Goal: Transaction & Acquisition: Purchase product/service

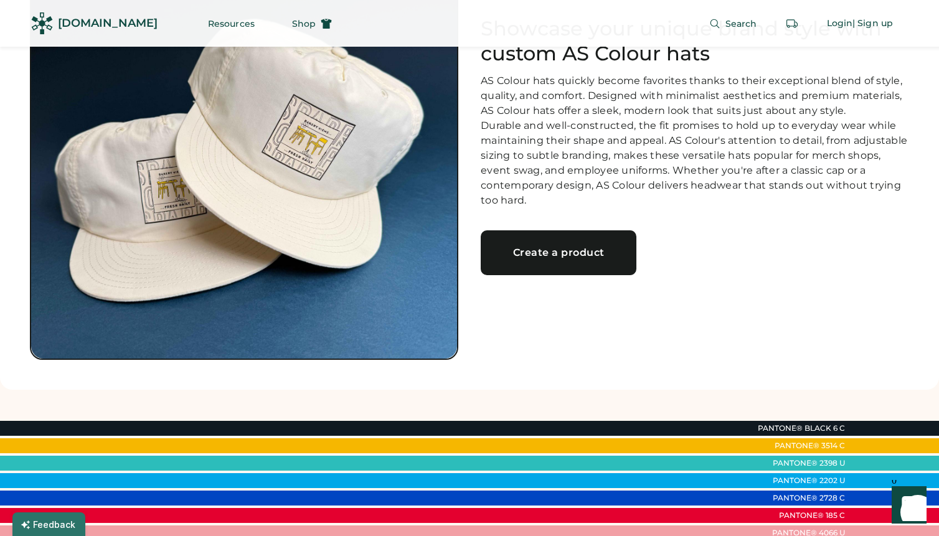
scroll to position [146, 0]
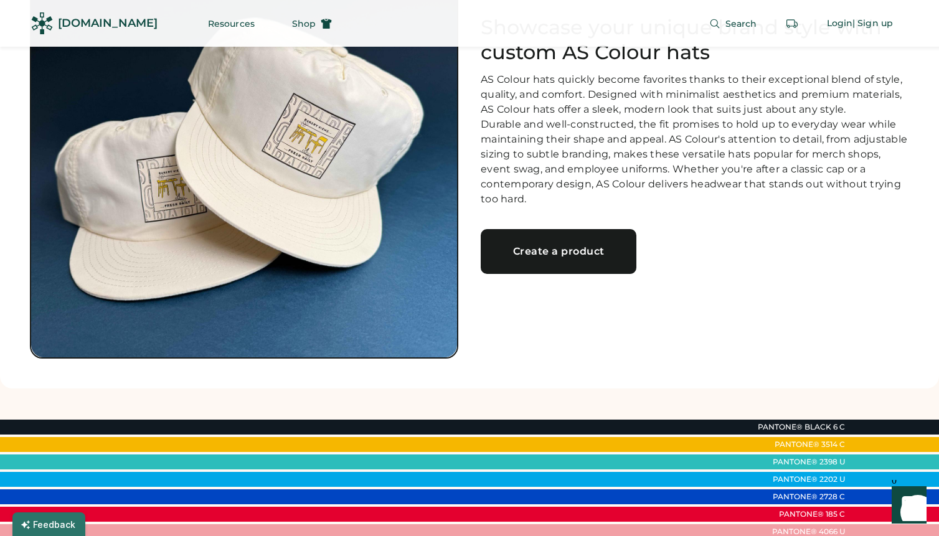
click at [568, 271] on link "Create a product" at bounding box center [559, 251] width 156 height 45
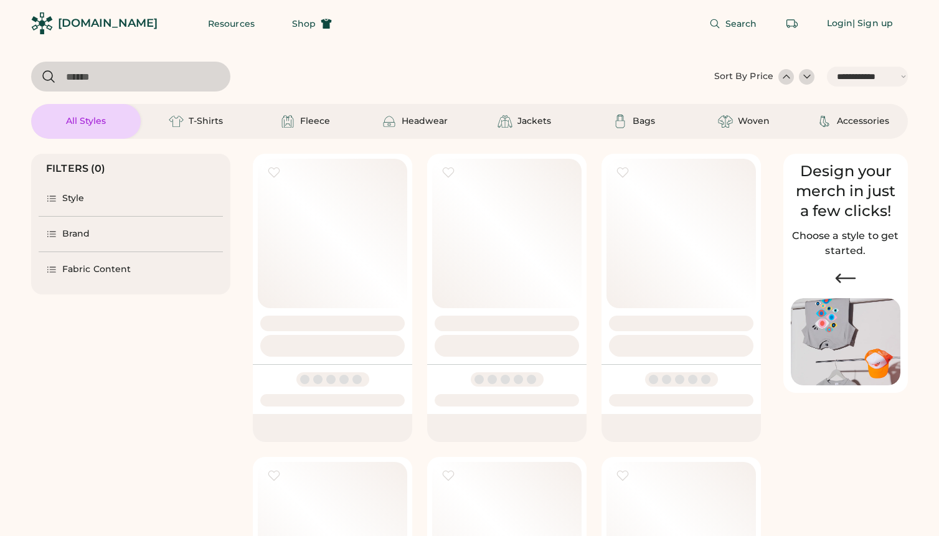
select select "*****"
select select "*"
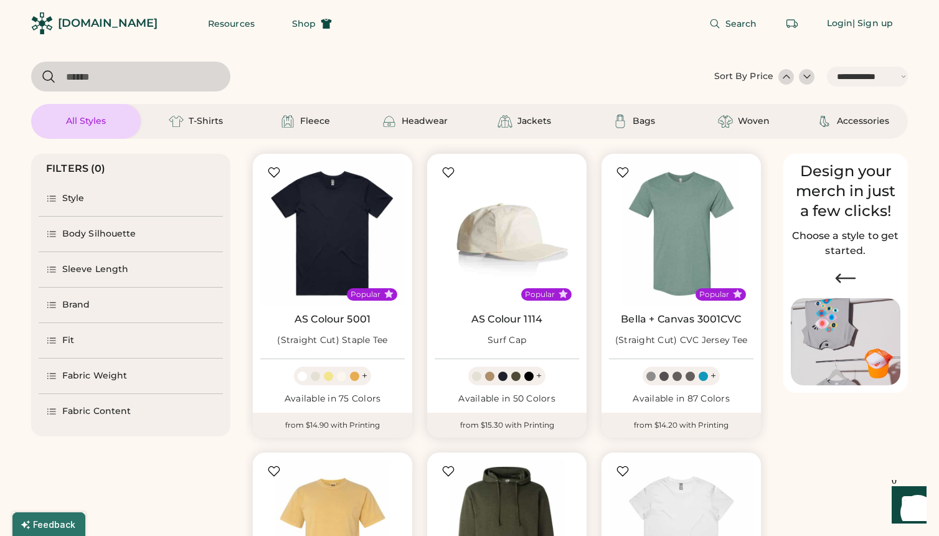
click at [479, 277] on img at bounding box center [507, 233] width 145 height 145
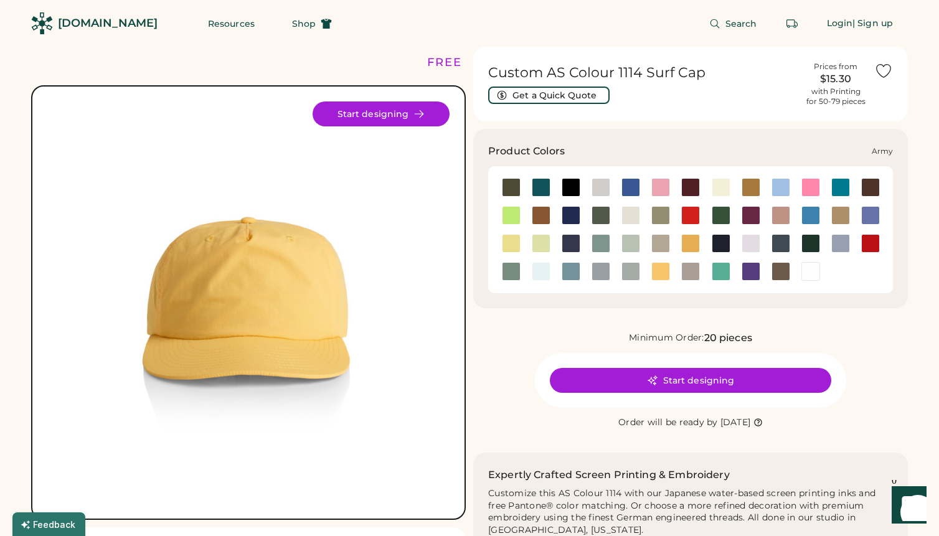
click at [510, 184] on div at bounding box center [511, 187] width 19 height 19
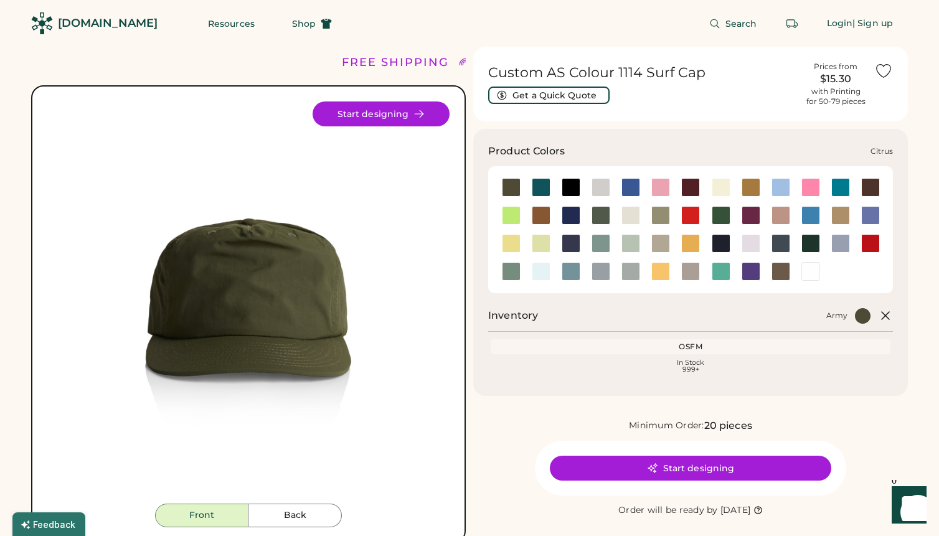
click at [511, 217] on div at bounding box center [511, 215] width 19 height 19
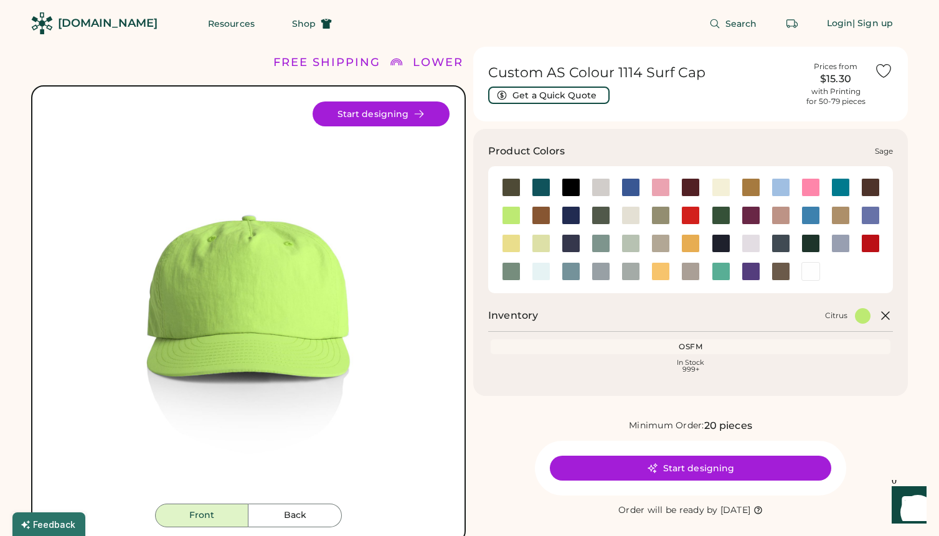
click at [515, 269] on div at bounding box center [511, 271] width 19 height 19
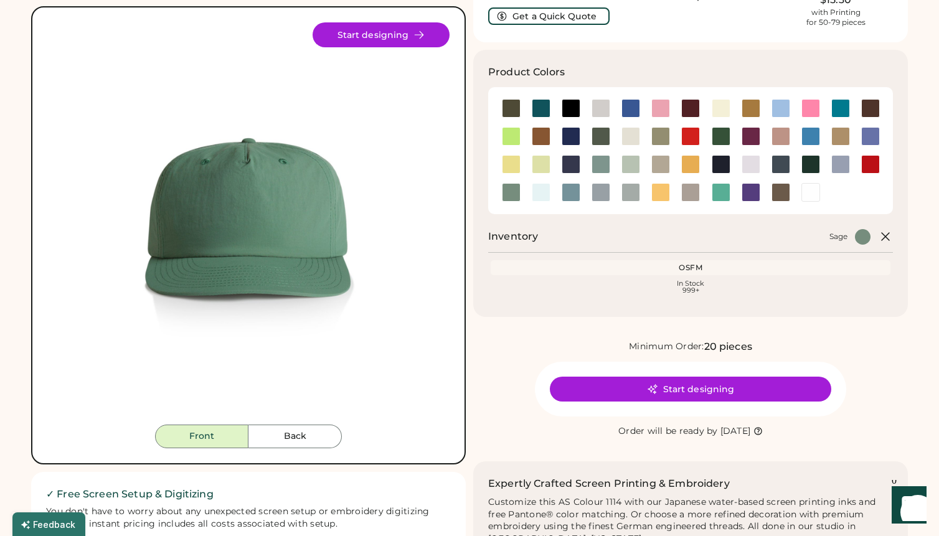
scroll to position [83, 0]
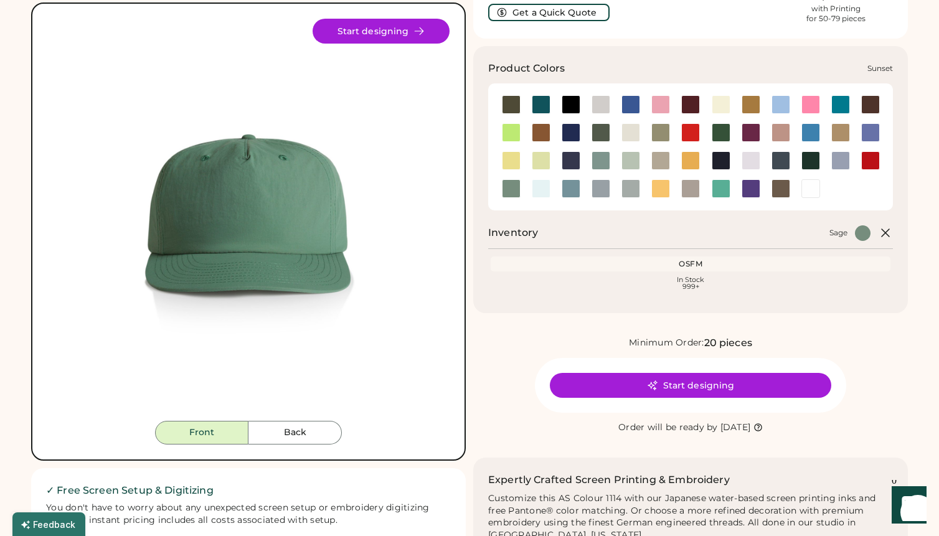
click at [660, 188] on div at bounding box center [661, 188] width 19 height 19
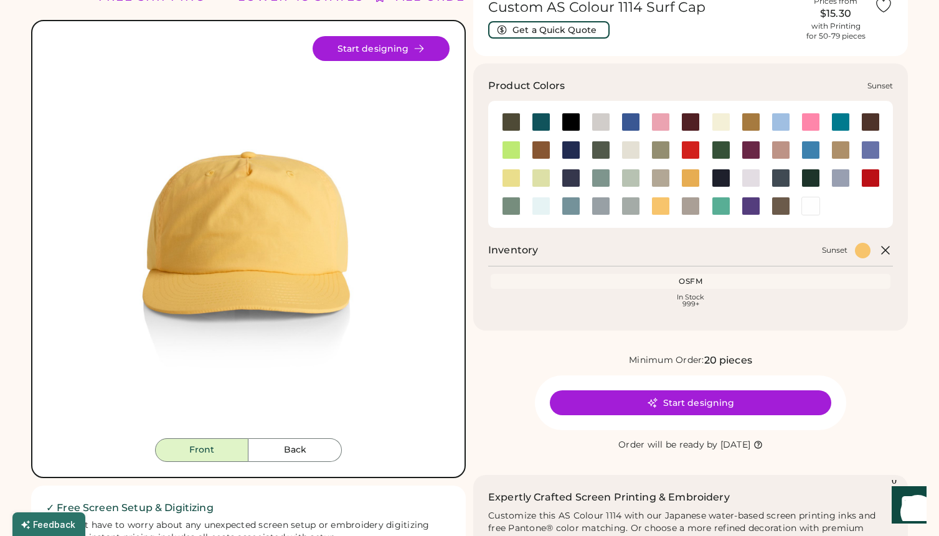
scroll to position [65, 0]
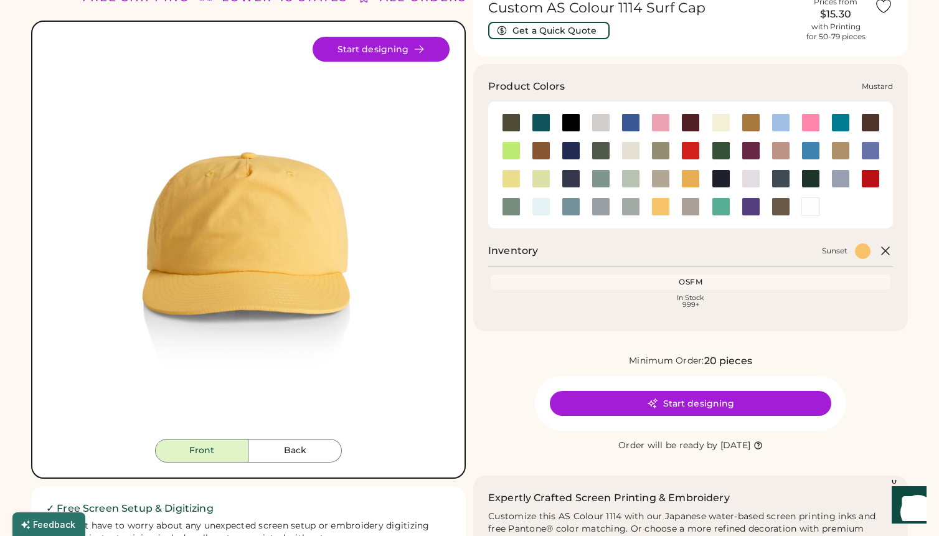
click at [696, 177] on div at bounding box center [690, 178] width 19 height 19
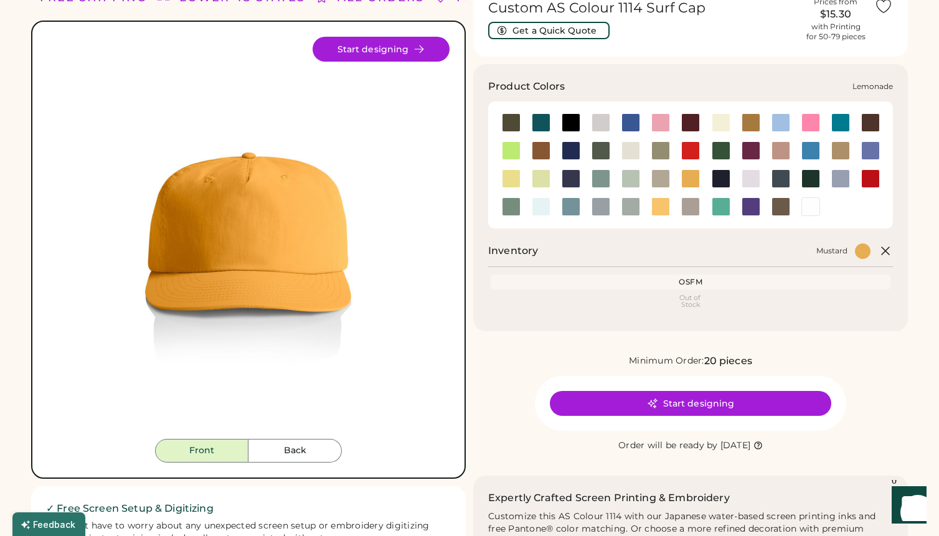
click at [511, 174] on div at bounding box center [511, 178] width 19 height 19
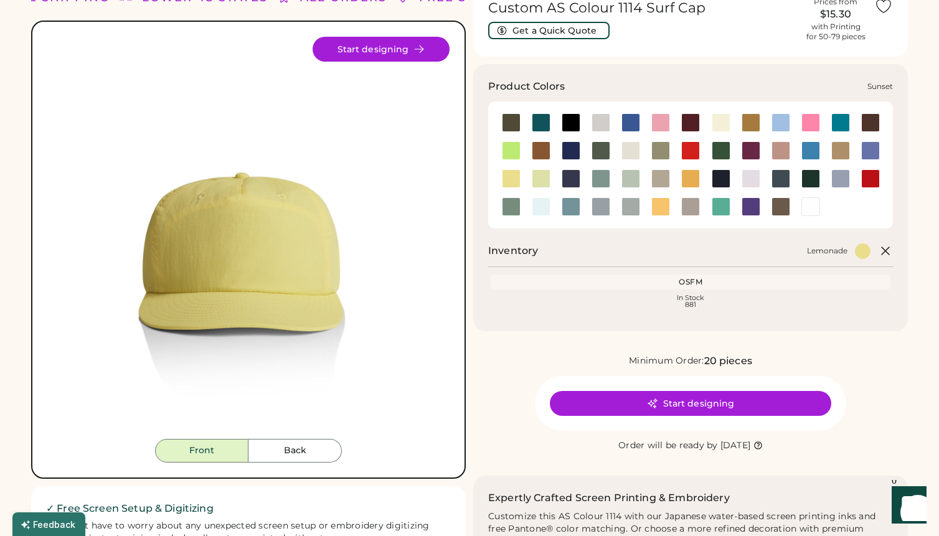
click at [663, 207] on div at bounding box center [661, 206] width 19 height 19
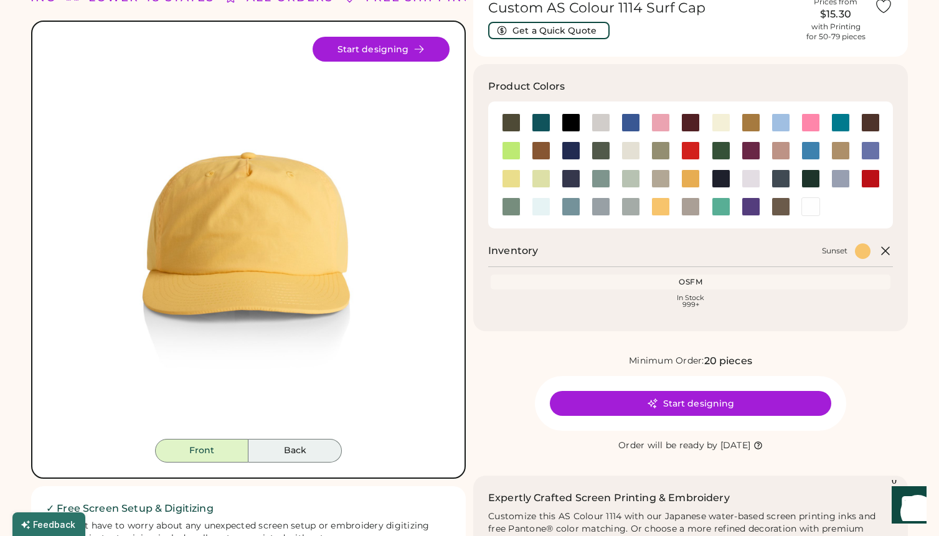
click at [303, 456] on button "Back" at bounding box center [295, 451] width 93 height 24
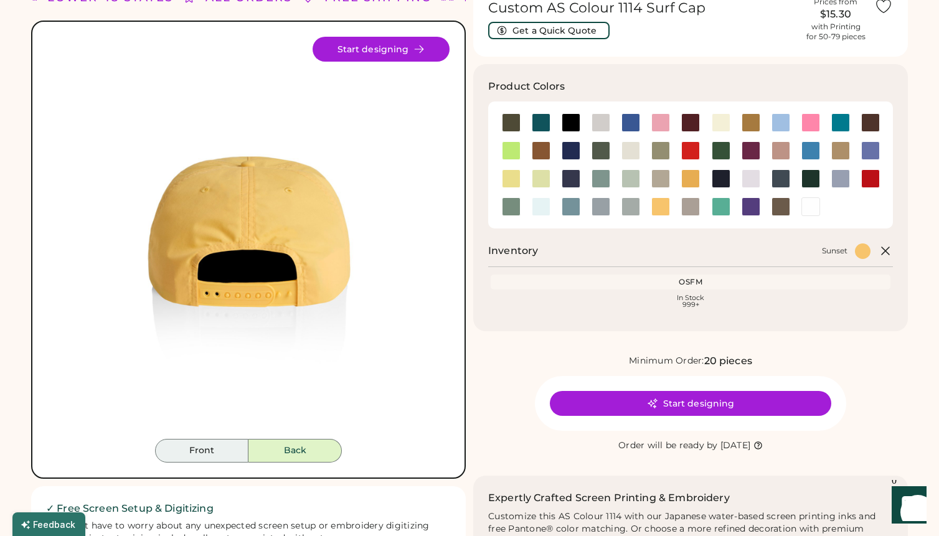
click at [217, 454] on button "Front" at bounding box center [201, 451] width 93 height 24
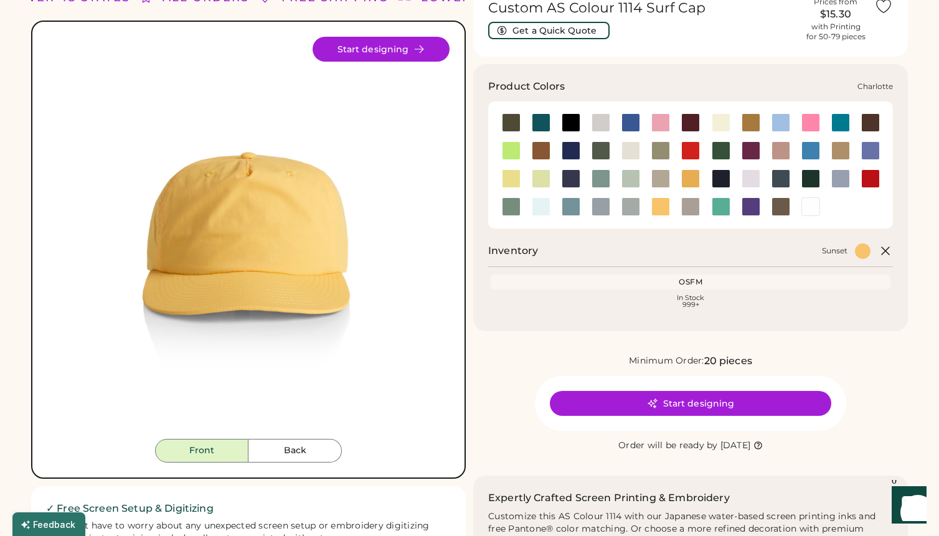
click at [842, 121] on div at bounding box center [841, 122] width 19 height 19
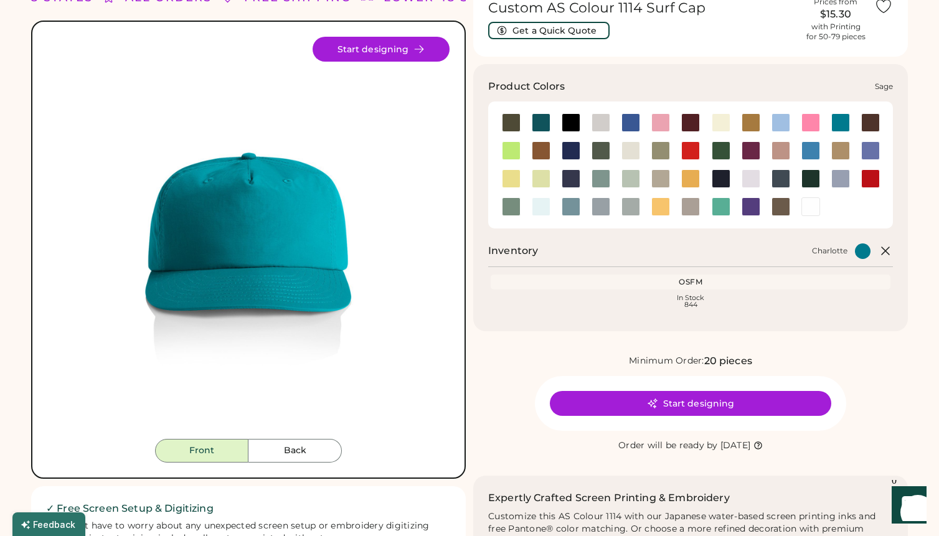
click at [509, 209] on div at bounding box center [511, 206] width 19 height 19
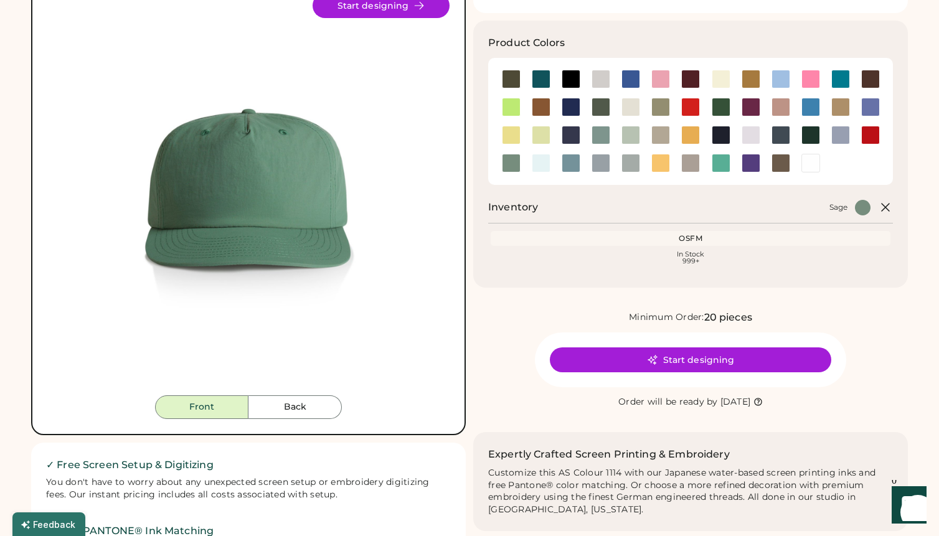
scroll to position [84, 0]
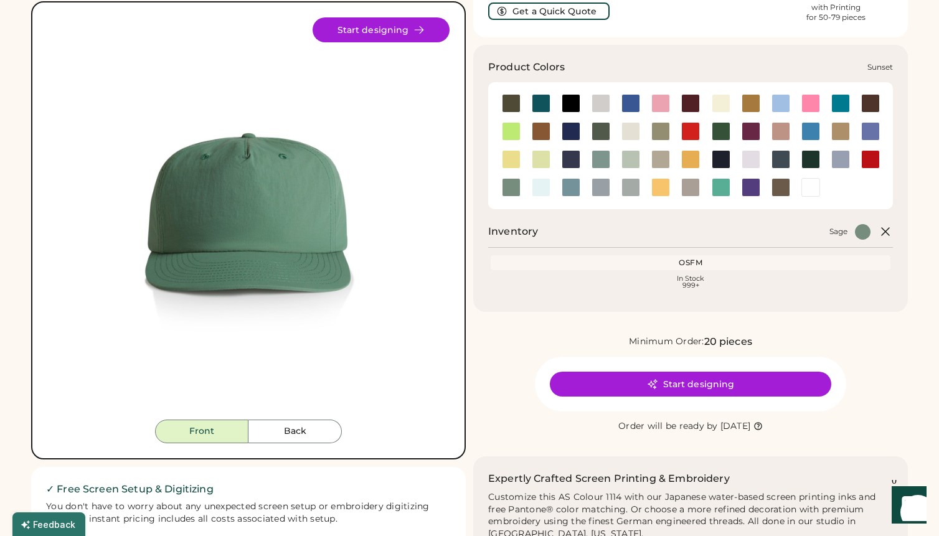
click at [667, 184] on div at bounding box center [661, 187] width 19 height 19
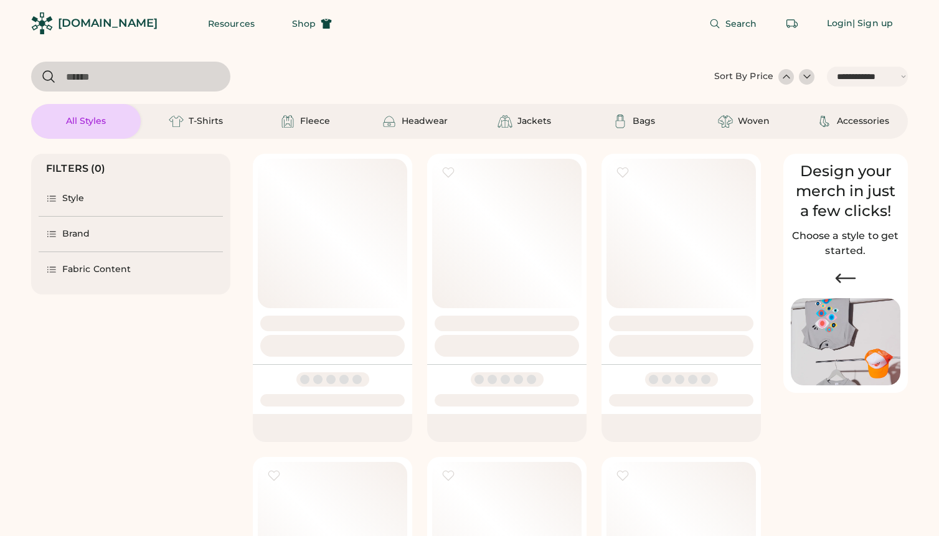
select select "*****"
select select "*"
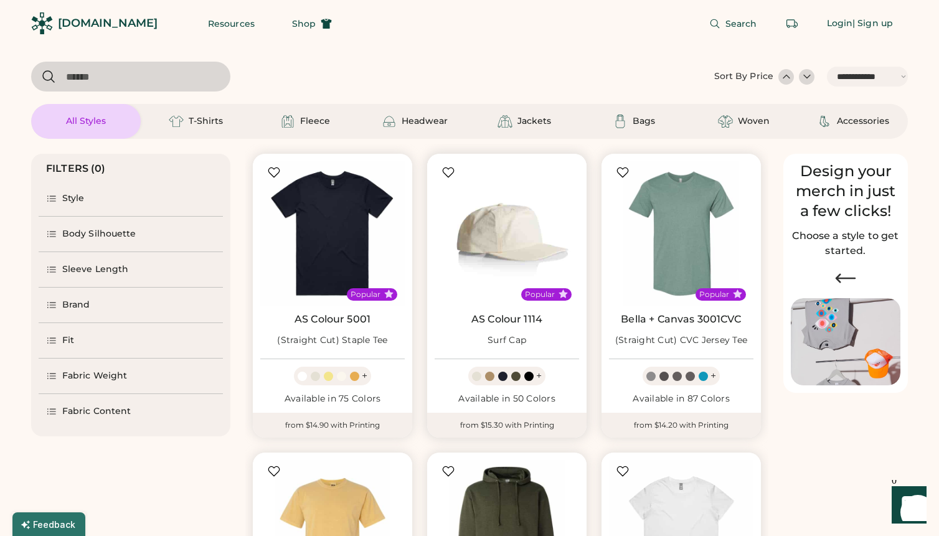
click at [504, 238] on img at bounding box center [507, 233] width 145 height 145
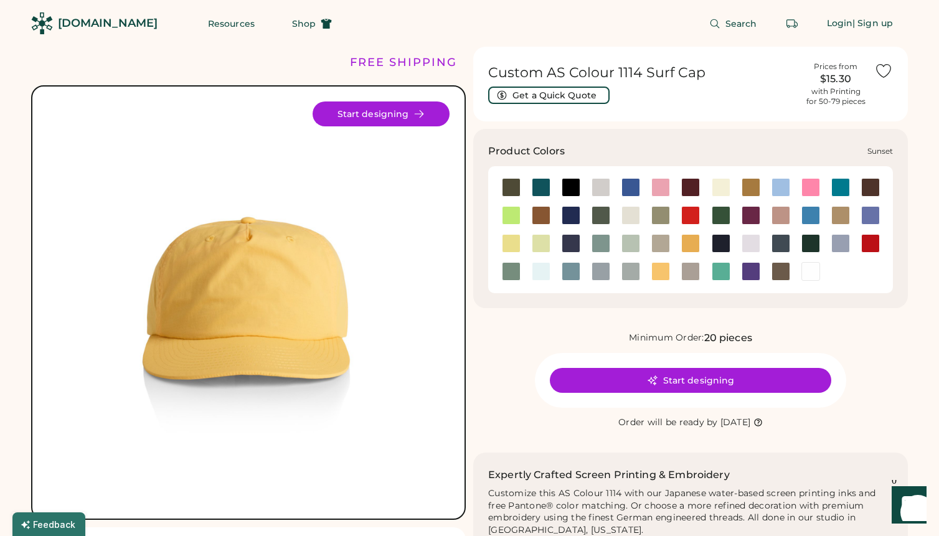
click at [660, 272] on div at bounding box center [661, 271] width 19 height 19
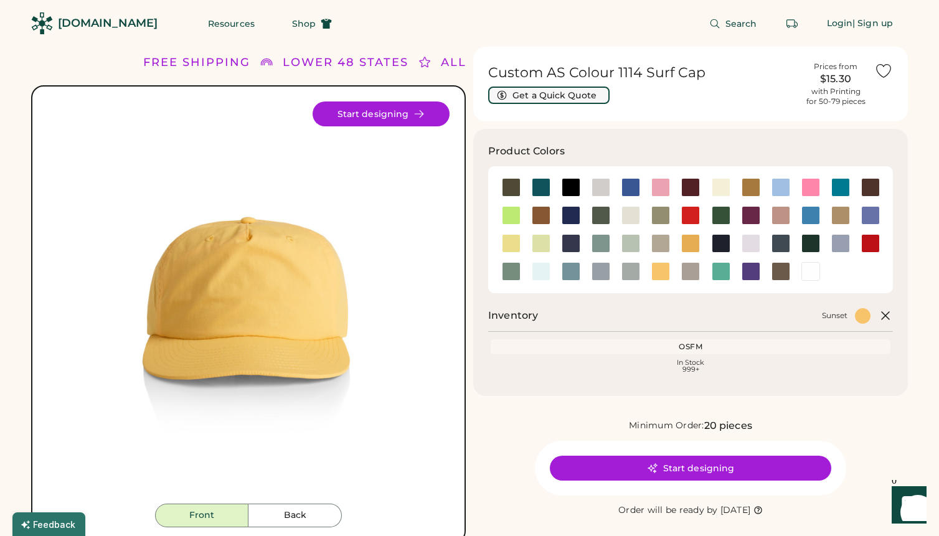
click at [587, 93] on button "Get a Quick Quote" at bounding box center [548, 95] width 121 height 17
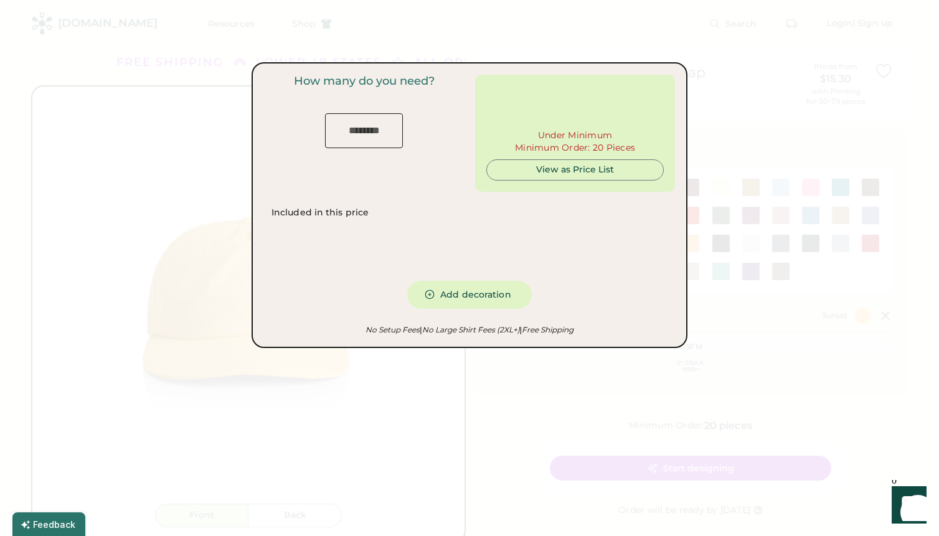
type input "***"
type input "******"
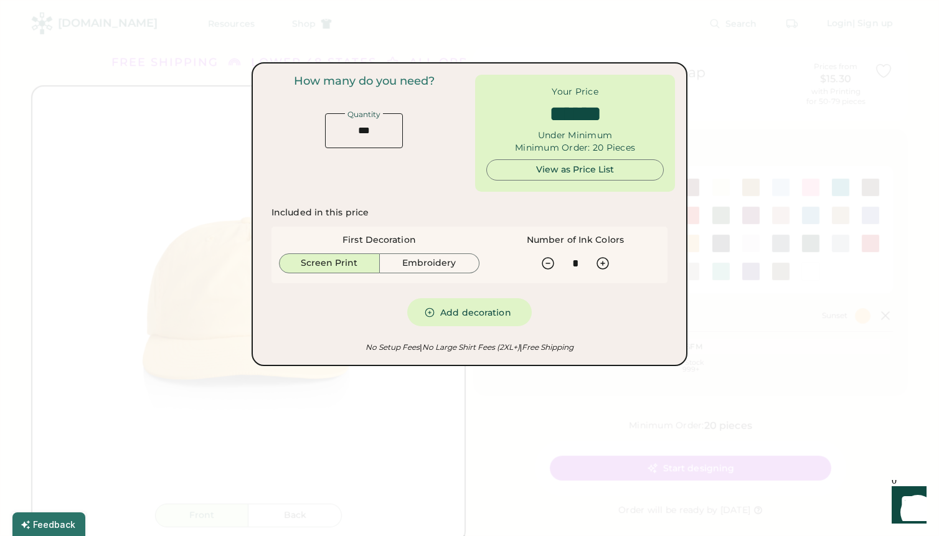
click at [376, 125] on input "input" at bounding box center [364, 130] width 78 height 35
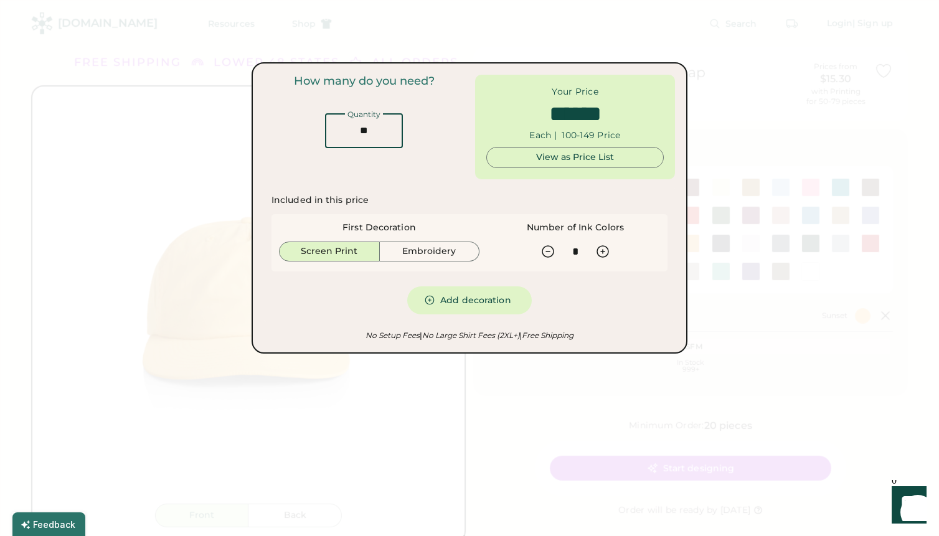
type input "*"
type input "*****"
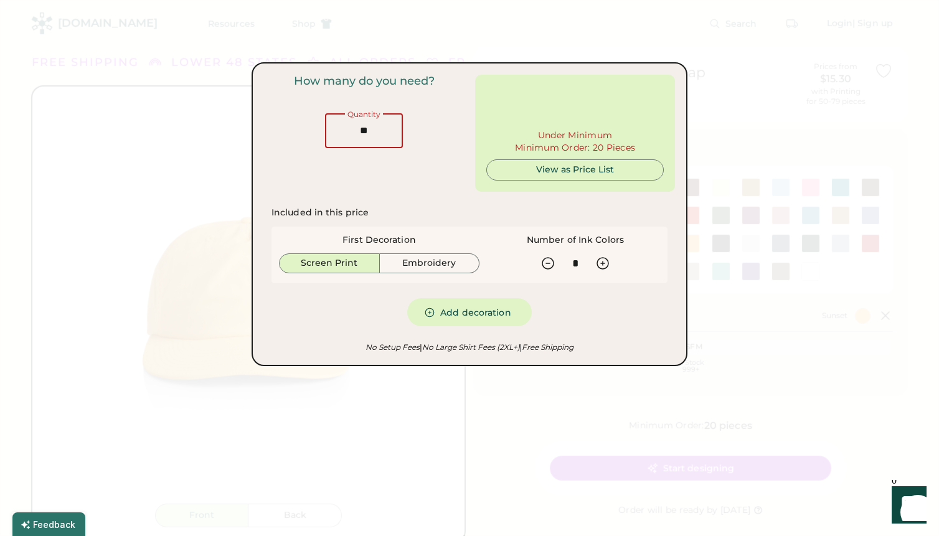
type input "**"
click at [468, 212] on div "Included in this price First Decoration Screen Print Embroidery Number of Ink C…" at bounding box center [470, 267] width 396 height 120
type input "******"
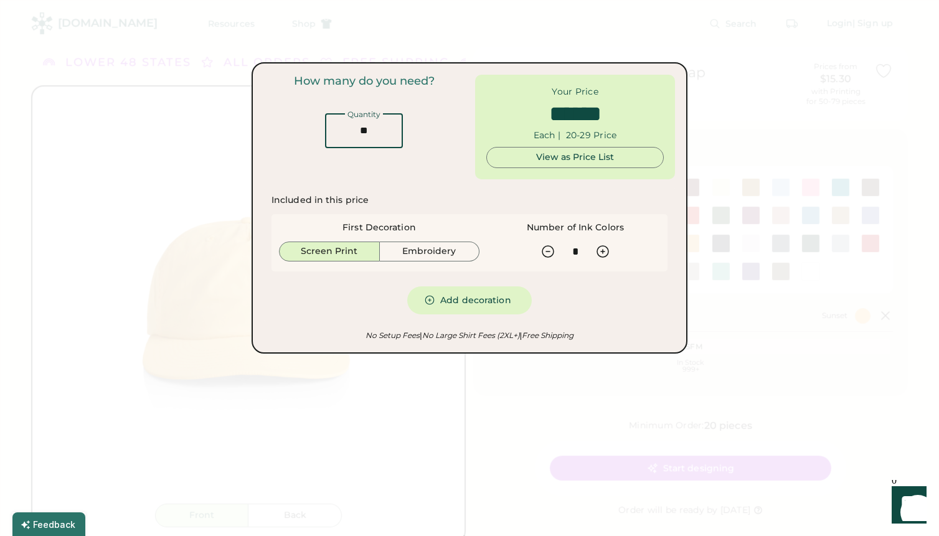
drag, startPoint x: 374, startPoint y: 131, endPoint x: 344, endPoint y: 126, distance: 30.8
click at [344, 126] on input "input" at bounding box center [364, 130] width 78 height 35
type input "*"
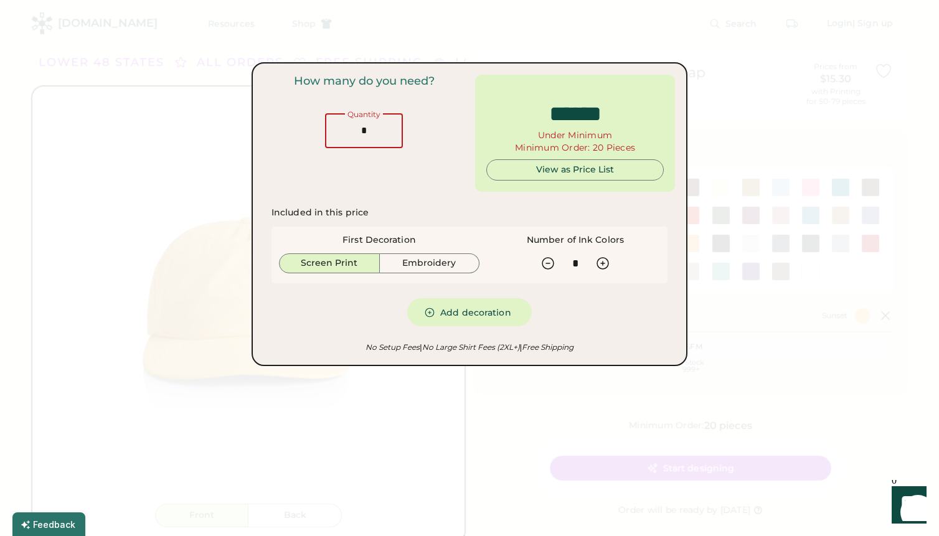
type input "*****"
type input "**"
click at [437, 215] on div "Included in this price First Decoration Screen Print Embroidery Number of Ink C…" at bounding box center [470, 267] width 396 height 120
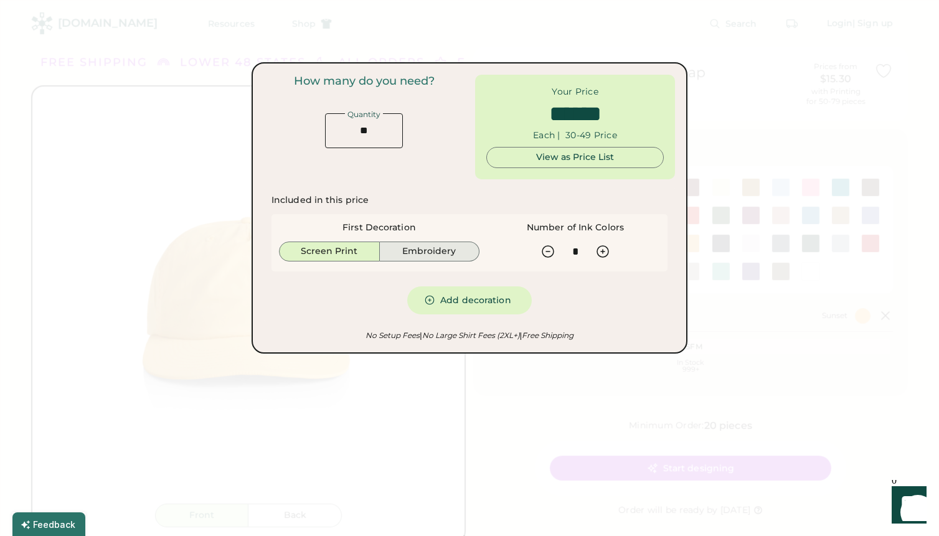
click at [430, 250] on button "Embroidery" at bounding box center [430, 252] width 100 height 20
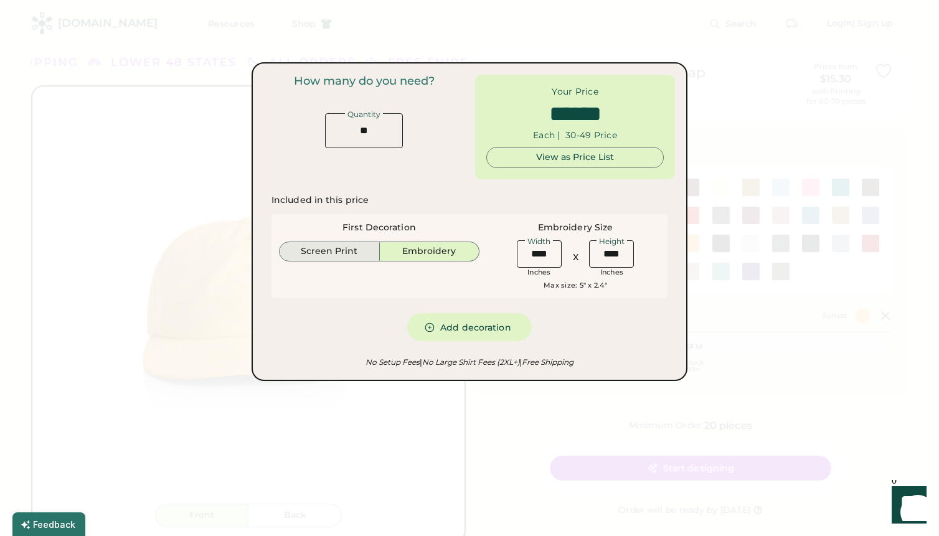
click at [342, 250] on button "Screen Print" at bounding box center [329, 252] width 101 height 20
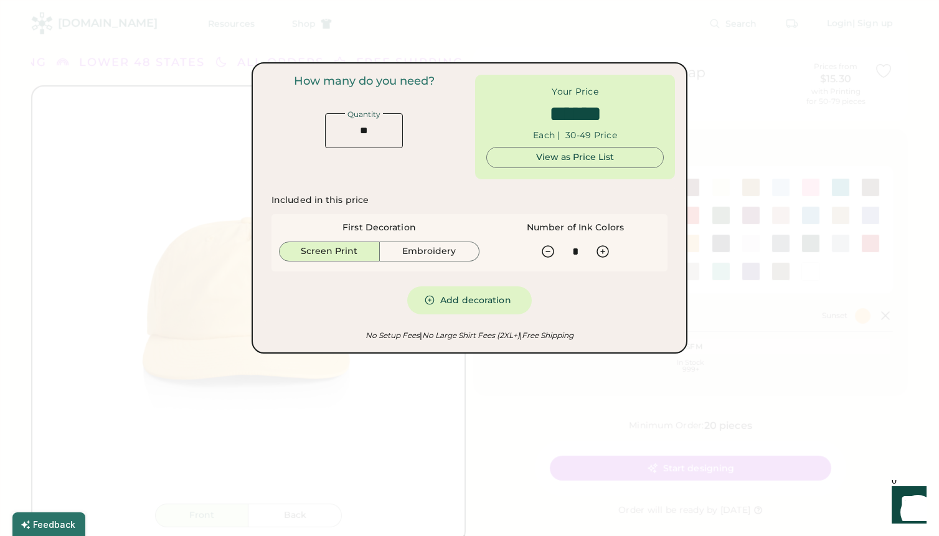
click at [457, 300] on button "Add decoration" at bounding box center [469, 301] width 125 height 28
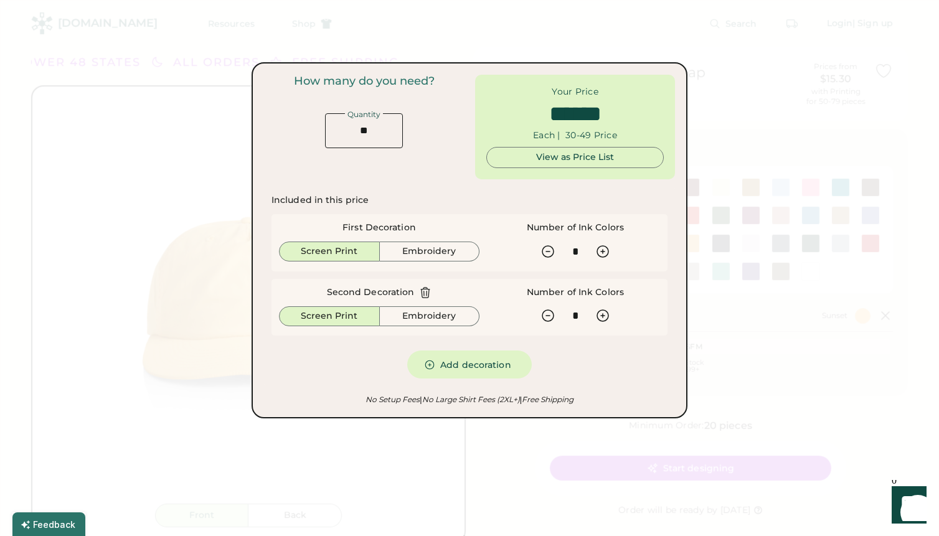
click at [424, 290] on icon at bounding box center [425, 293] width 12 height 12
type input "******"
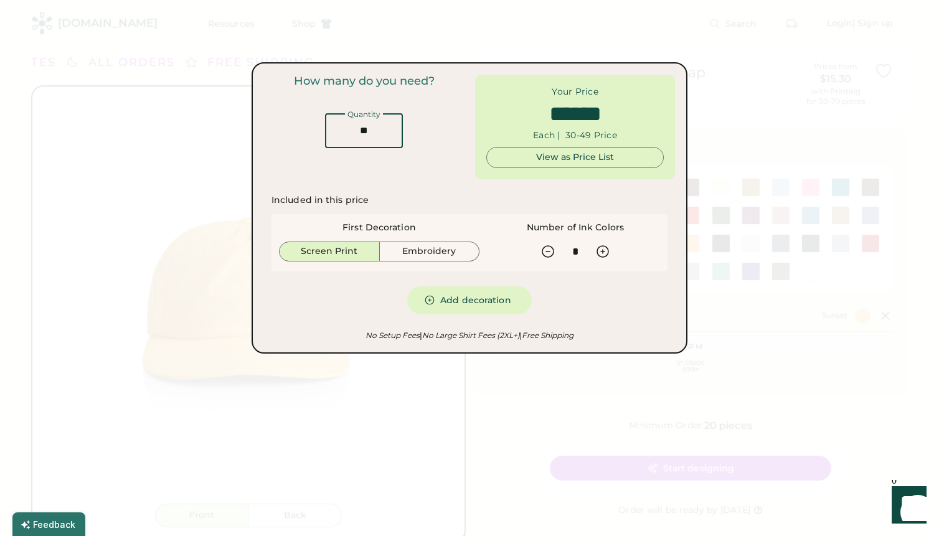
drag, startPoint x: 374, startPoint y: 128, endPoint x: 350, endPoint y: 127, distance: 24.3
click at [350, 127] on input "input" at bounding box center [364, 130] width 78 height 35
click at [507, 377] on div at bounding box center [469, 268] width 939 height 536
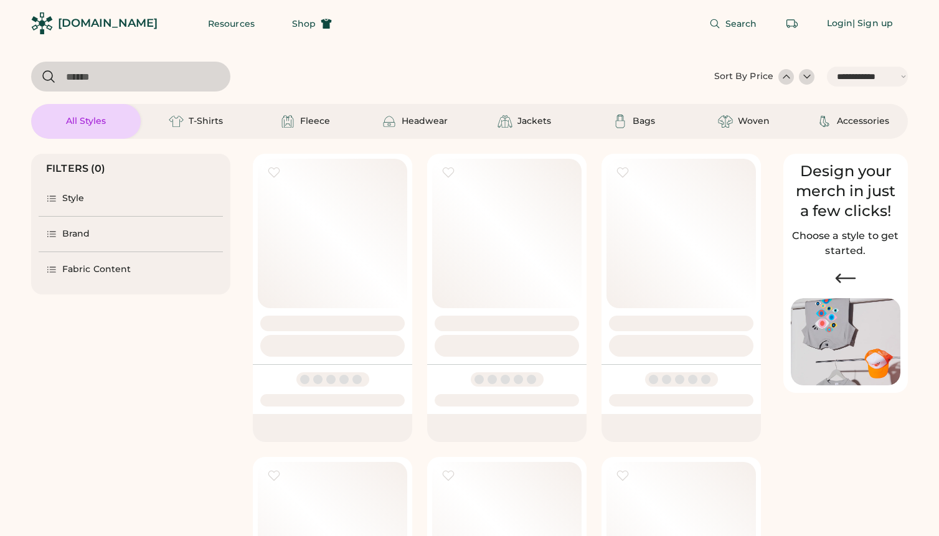
select select "*****"
select select "*"
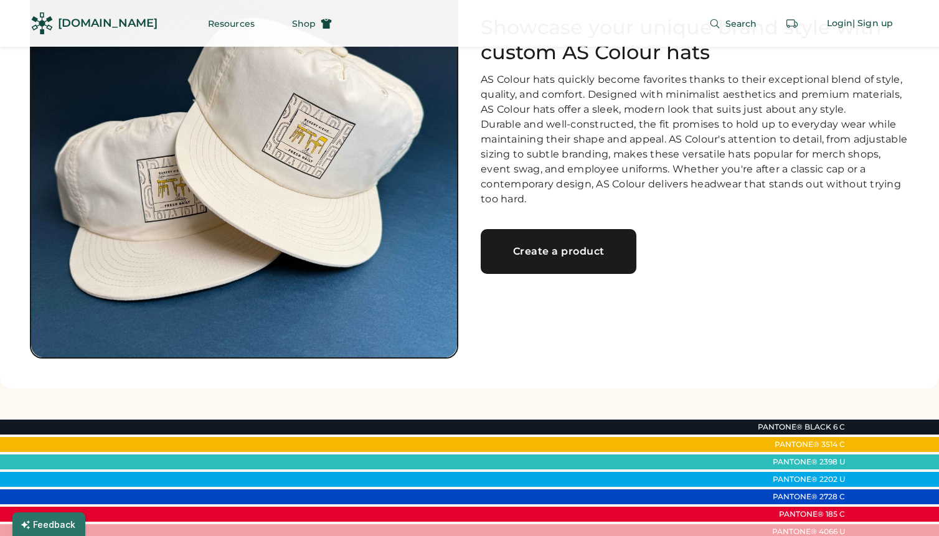
scroll to position [146, 0]
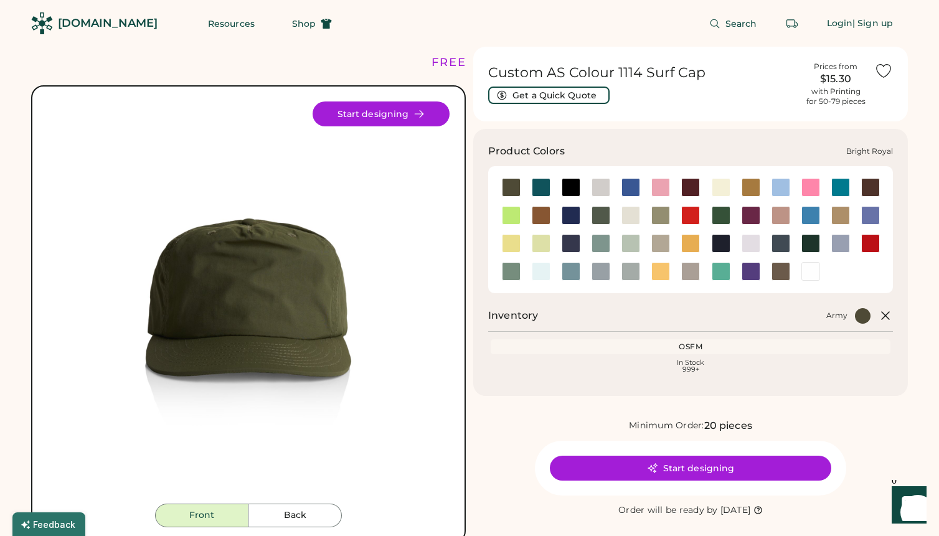
click at [632, 184] on div at bounding box center [631, 187] width 19 height 19
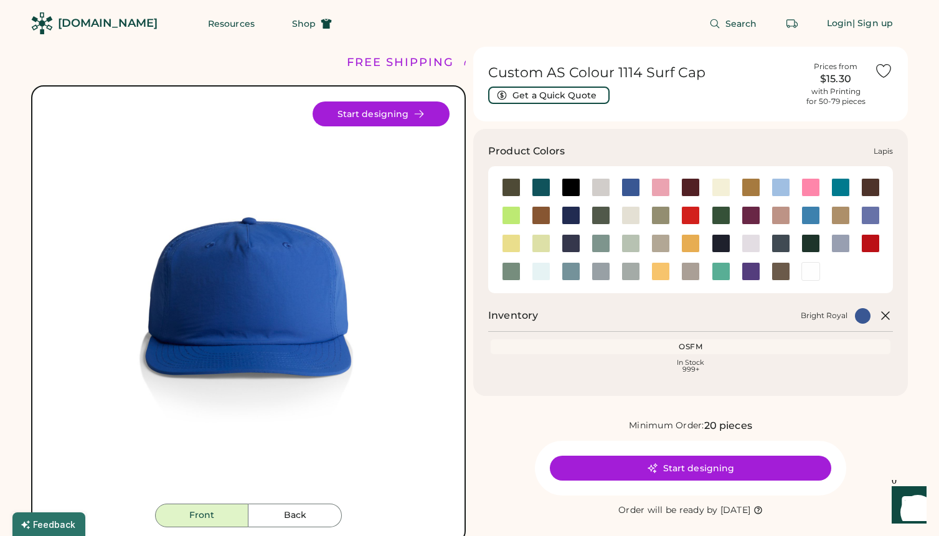
click at [876, 219] on div at bounding box center [870, 215] width 19 height 19
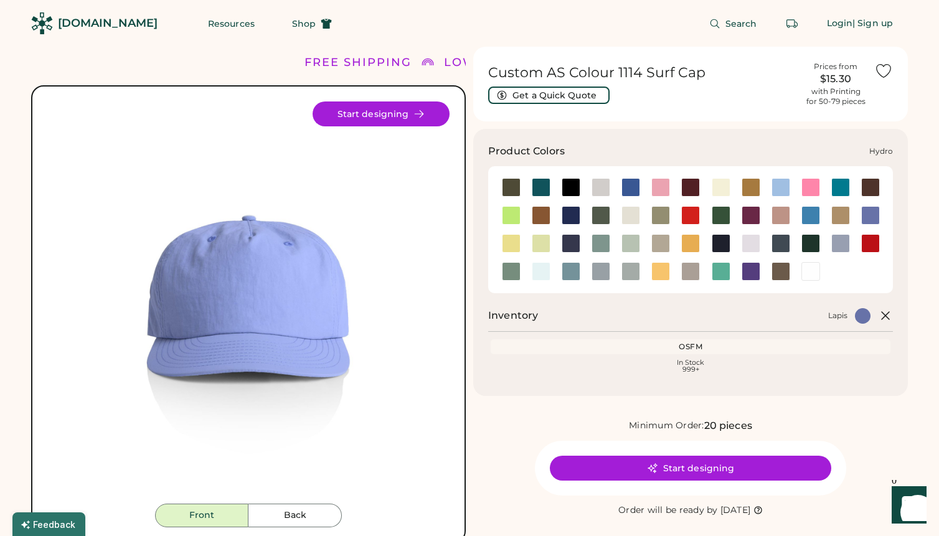
click at [810, 214] on div at bounding box center [811, 215] width 19 height 19
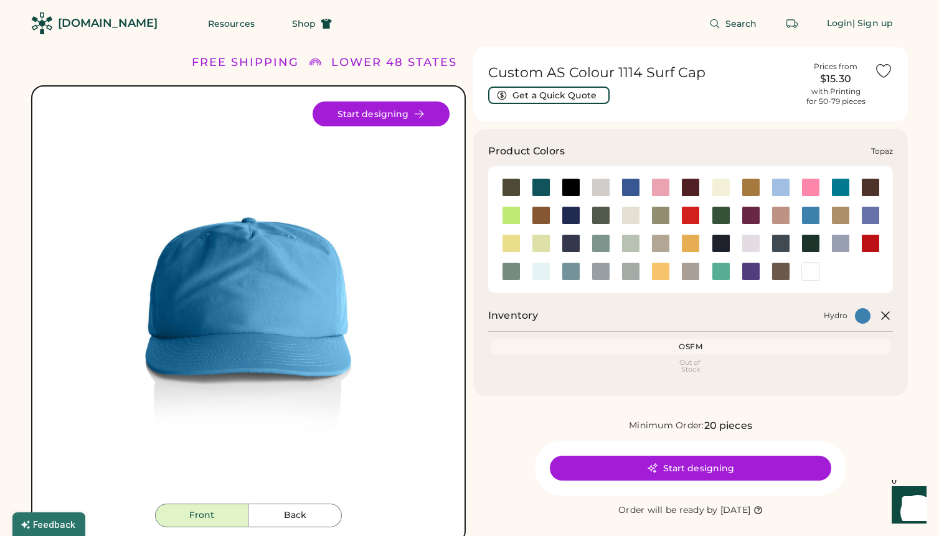
click at [727, 266] on div at bounding box center [721, 271] width 19 height 19
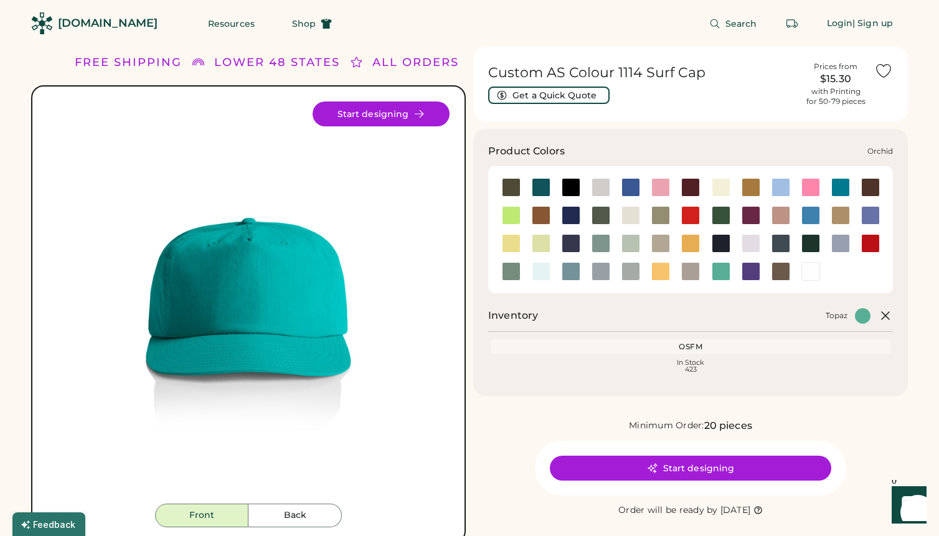
click at [756, 240] on div at bounding box center [751, 243] width 19 height 19
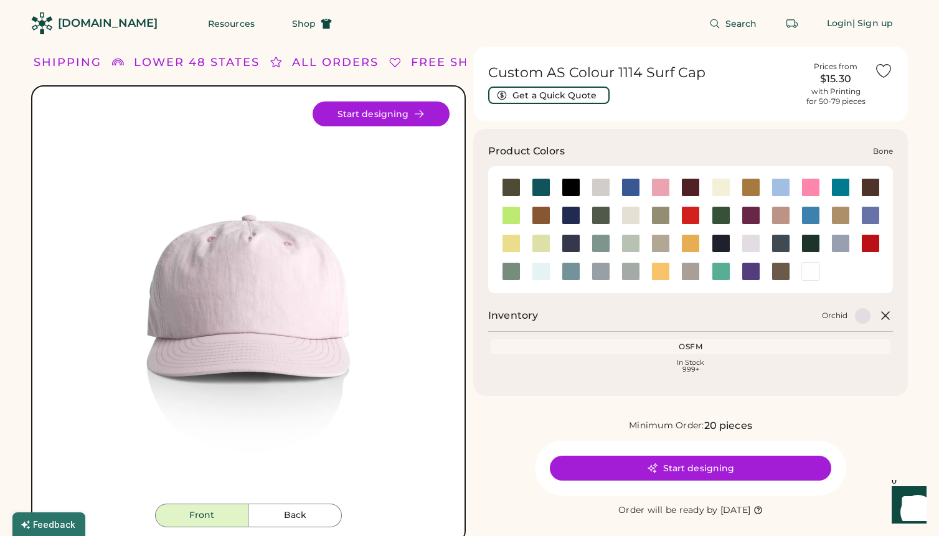
click at [602, 189] on div at bounding box center [601, 187] width 19 height 19
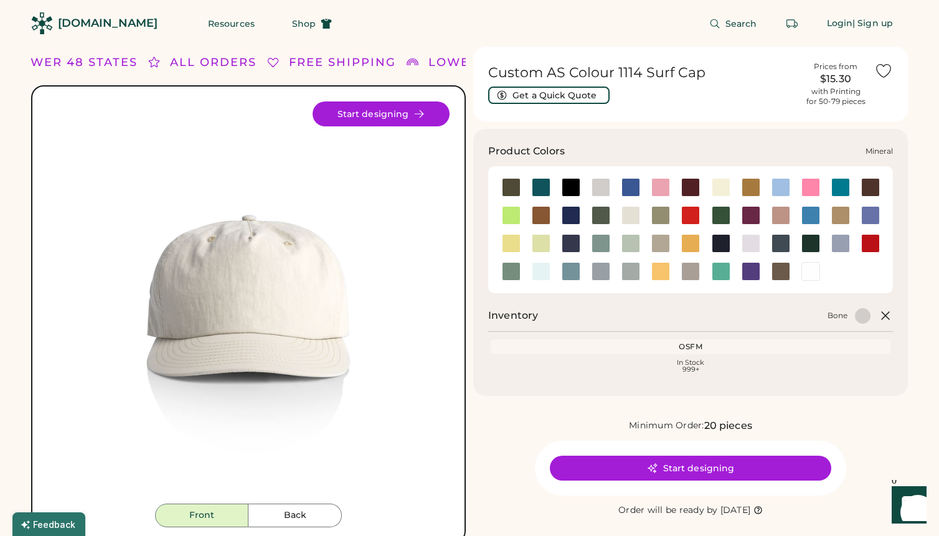
click at [596, 242] on div at bounding box center [601, 243] width 19 height 19
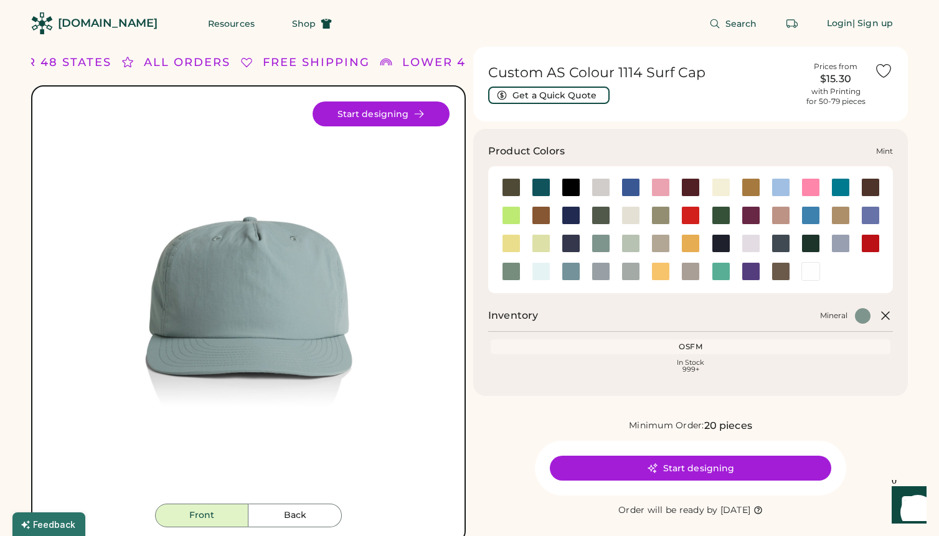
click at [640, 237] on div at bounding box center [631, 243] width 19 height 19
click at [514, 272] on div at bounding box center [511, 271] width 19 height 19
